Goal: Use online tool/utility: Utilize a website feature to perform a specific function

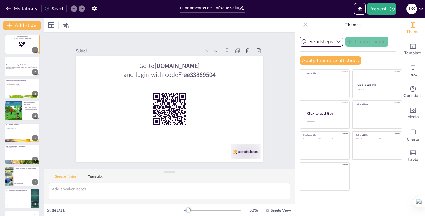
checkbox input "true"
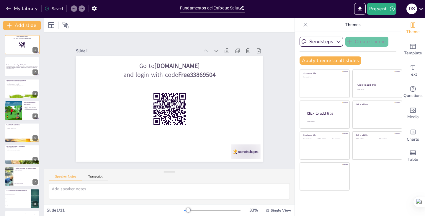
checkbox input "true"
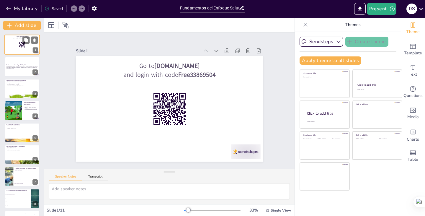
checkbox input "true"
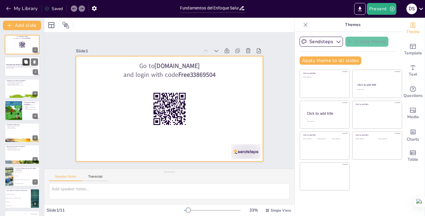
checkbox input "true"
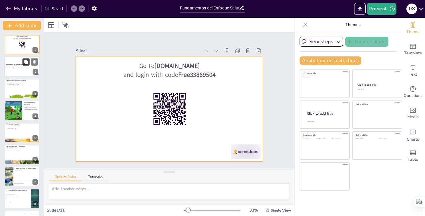
checkbox input "true"
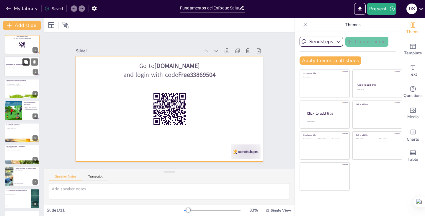
checkbox input "true"
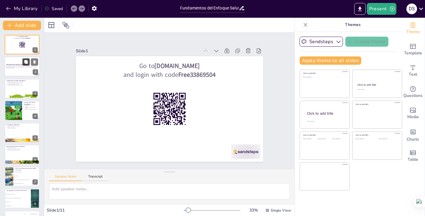
click at [27, 61] on icon at bounding box center [26, 62] width 4 height 4
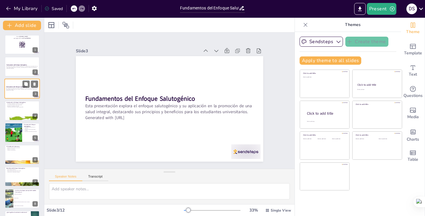
checkbox input "true"
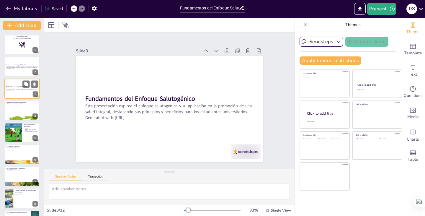
checkbox input "true"
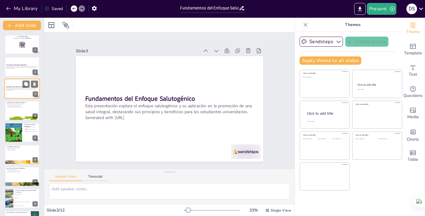
checkbox input "true"
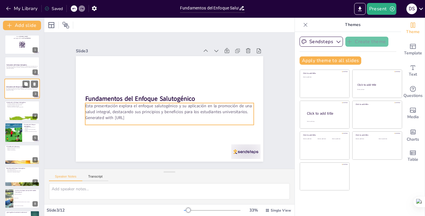
checkbox input "true"
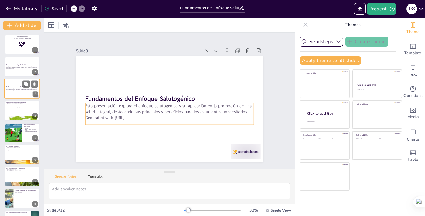
checkbox input "true"
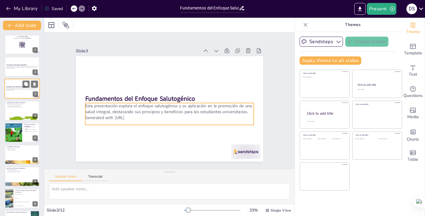
checkbox input "true"
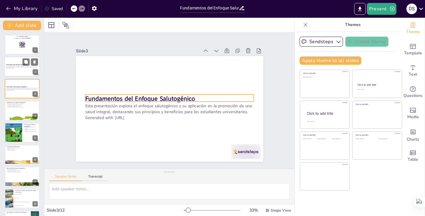
checkbox input "true"
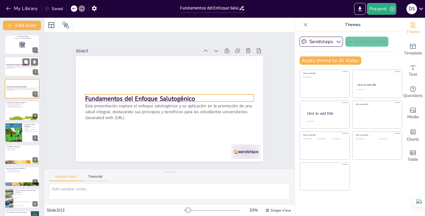
checkbox input "true"
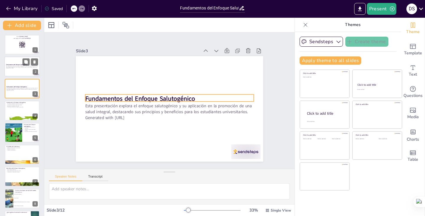
checkbox input "true"
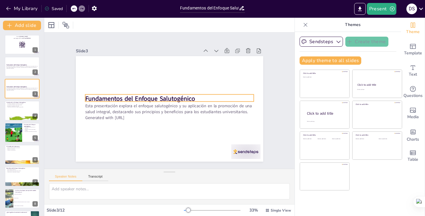
checkbox input "true"
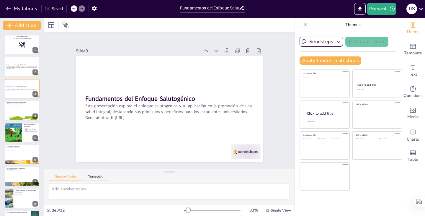
checkbox input "true"
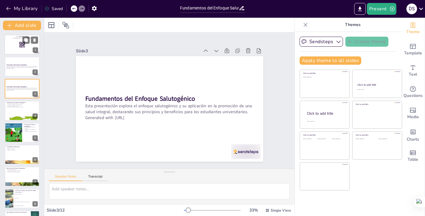
checkbox input "true"
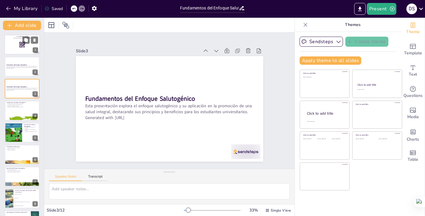
checkbox input "true"
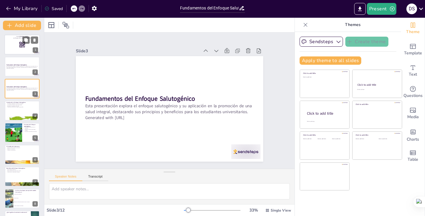
click at [19, 43] on div at bounding box center [21, 45] width 35 height 20
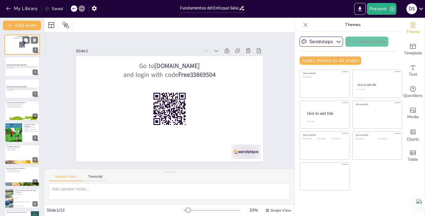
checkbox input "true"
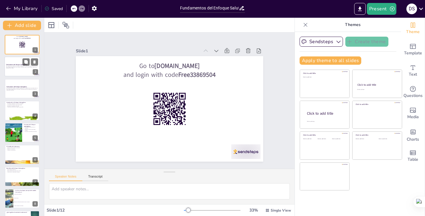
checkbox input "true"
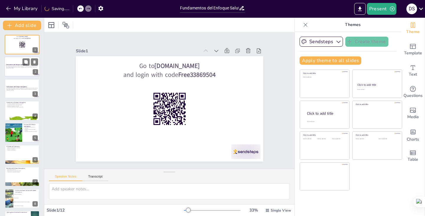
checkbox input "true"
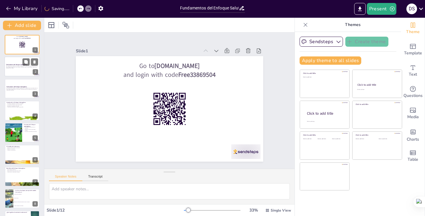
checkbox input "true"
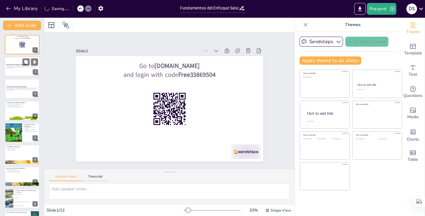
checkbox input "true"
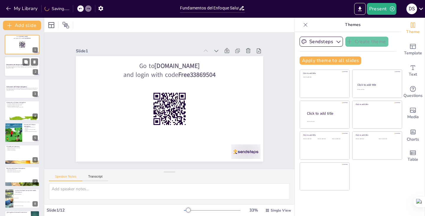
checkbox input "true"
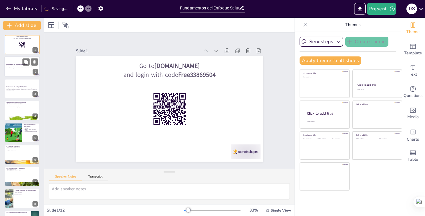
click at [13, 68] on p "Generated with [URL]" at bounding box center [22, 68] width 32 height 1
checkbox input "true"
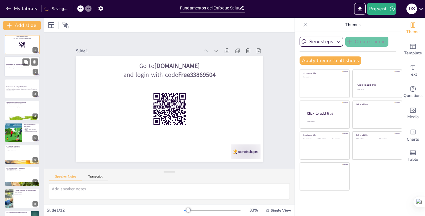
checkbox input "true"
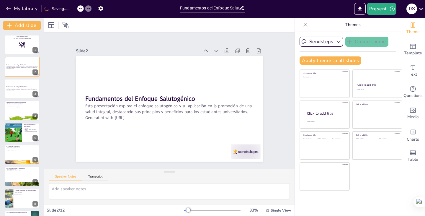
checkbox input "true"
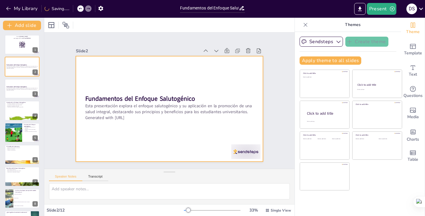
checkbox input "true"
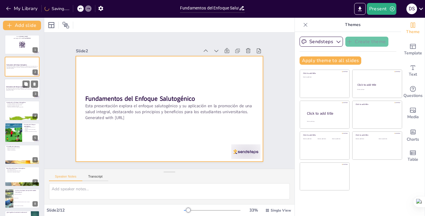
checkbox input "true"
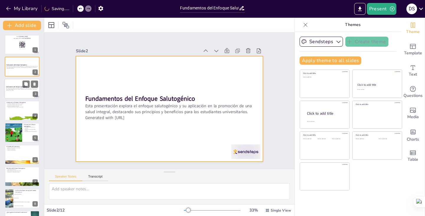
checkbox input "true"
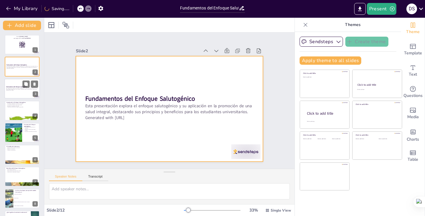
checkbox input "true"
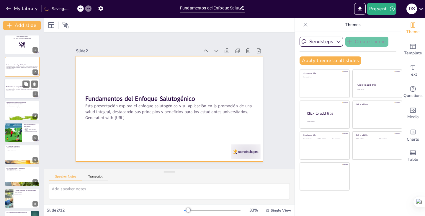
checkbox input "true"
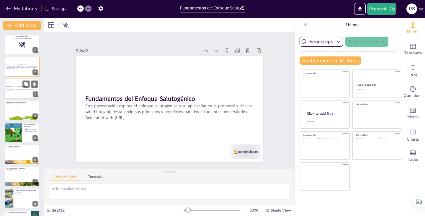
checkbox input "true"
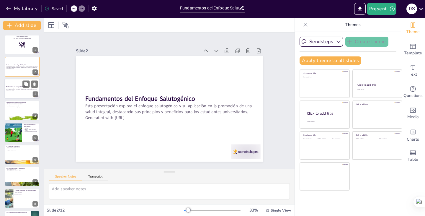
click at [19, 88] on p "Esta presentación explora el enfoque salutogénico y su aplicación en la promoci…" at bounding box center [22, 88] width 32 height 2
checkbox input "true"
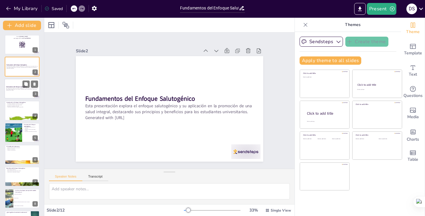
checkbox input "true"
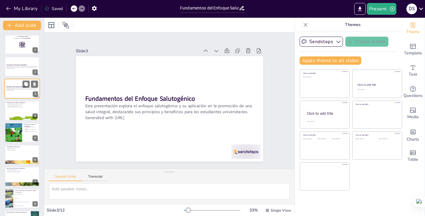
checkbox input "true"
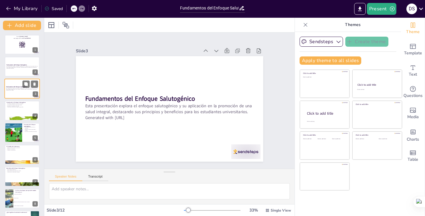
checkbox input "true"
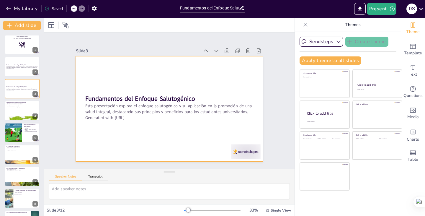
checkbox input "true"
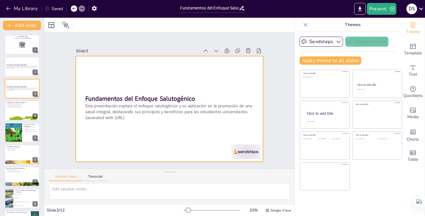
checkbox input "true"
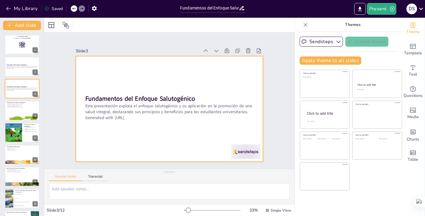
checkbox input "true"
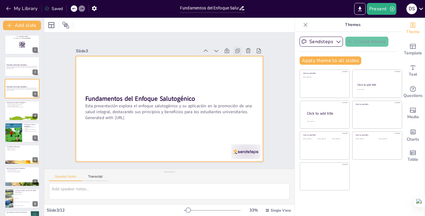
checkbox input "true"
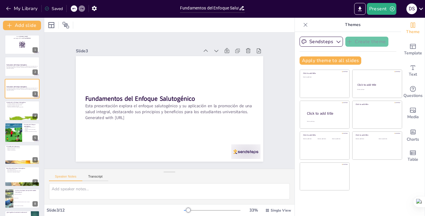
checkbox input "true"
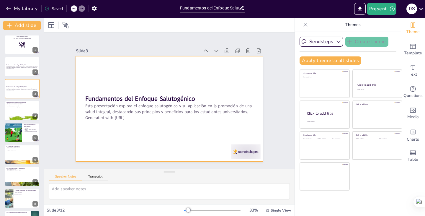
checkbox input "true"
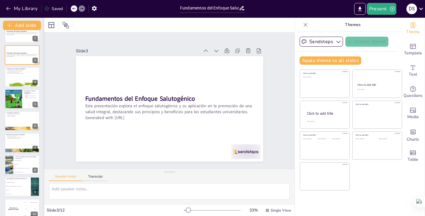
scroll to position [85, 0]
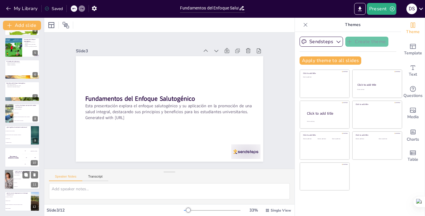
click at [14, 177] on li "Apoyo social y educación" at bounding box center [26, 179] width 27 height 4
